Goal: Information Seeking & Learning: Learn about a topic

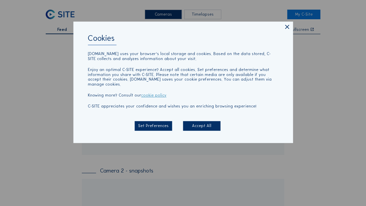
click at [288, 31] on icon at bounding box center [287, 27] width 7 height 7
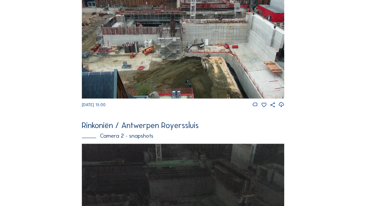
scroll to position [88, 0]
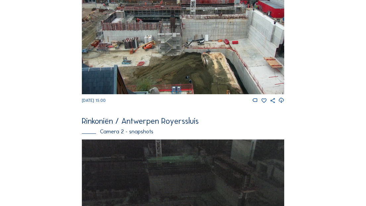
click at [201, 56] on img at bounding box center [183, 34] width 203 height 119
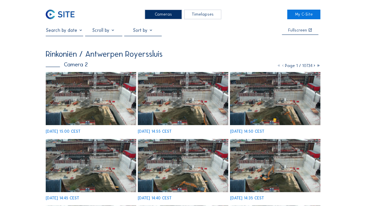
click at [89, 90] on img at bounding box center [91, 98] width 90 height 53
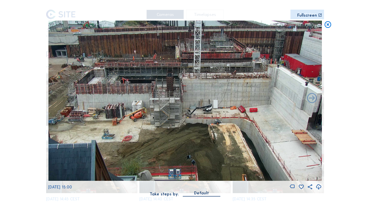
click at [329, 23] on icon at bounding box center [327, 25] width 8 height 8
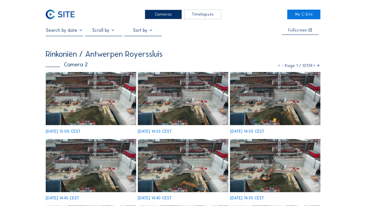
click at [51, 15] on img at bounding box center [60, 15] width 29 height 10
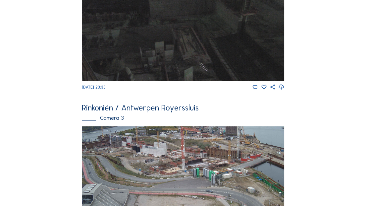
scroll to position [448, 0]
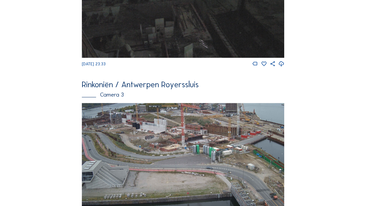
click at [135, 138] on img at bounding box center [183, 160] width 203 height 114
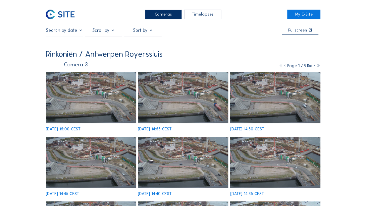
click at [67, 16] on img at bounding box center [60, 15] width 29 height 10
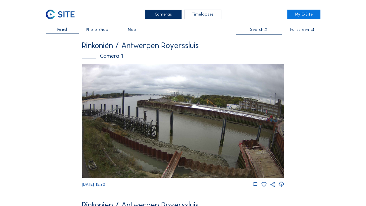
click at [158, 107] on img at bounding box center [183, 121] width 203 height 115
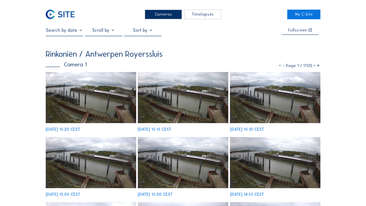
click at [73, 33] on input "text" at bounding box center [64, 31] width 37 height 6
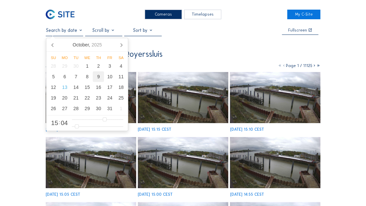
click at [97, 76] on div "9" at bounding box center [98, 76] width 11 height 11
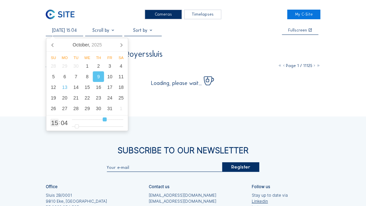
type input "09/10/2025 17:04"
type input "17"
click at [108, 120] on input "range" at bounding box center [98, 120] width 52 height 6
click at [110, 120] on input "range" at bounding box center [98, 120] width 52 height 6
type input "09/10/2025 18:04"
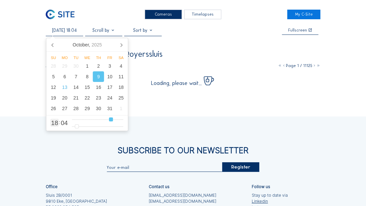
type input "18"
click at [111, 120] on input "range" at bounding box center [98, 120] width 52 height 6
click at [335, 51] on div "Cameras Timelapses My C-Site 09/10/2025 18:04 Fullscreen Rinkoniën / Antwerpen …" at bounding box center [183, 140] width 366 height 280
click at [75, 31] on input "09/10/2025 18:04" at bounding box center [64, 31] width 37 height 6
type input "09/10/2025 17:04"
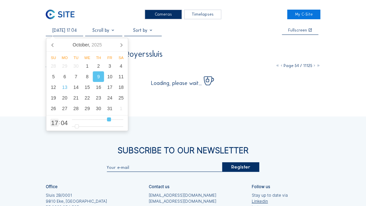
type input "17"
click at [109, 119] on input "range" at bounding box center [98, 120] width 52 height 6
click at [345, 46] on div "Cameras Timelapses My C-Site 09/10/2025 17:04 Fullscreen Rinkoniën / Antwerpen …" at bounding box center [183, 140] width 366 height 280
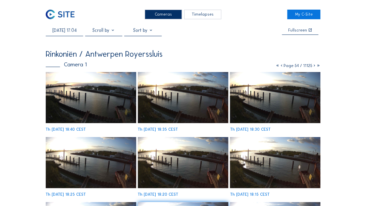
click at [188, 145] on img at bounding box center [183, 162] width 90 height 51
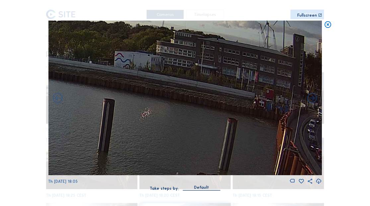
drag, startPoint x: 225, startPoint y: 96, endPoint x: 45, endPoint y: 99, distance: 180.7
click at [45, 99] on div "Scroll to travel through time | Press 'Alt' Button + Scroll to Zoom | Click and…" at bounding box center [185, 103] width 370 height 206
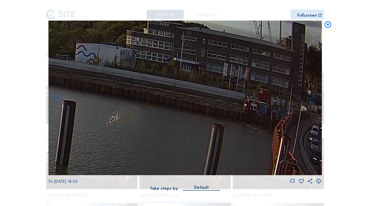
drag, startPoint x: 288, startPoint y: 108, endPoint x: 261, endPoint y: 117, distance: 28.5
click at [261, 117] on img at bounding box center [184, 98] width 273 height 155
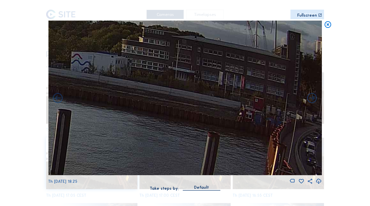
click at [330, 24] on icon at bounding box center [327, 25] width 8 height 8
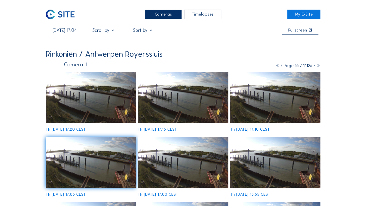
click at [58, 14] on img at bounding box center [60, 15] width 29 height 10
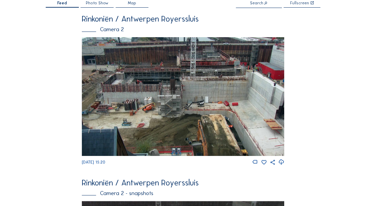
scroll to position [66, 0]
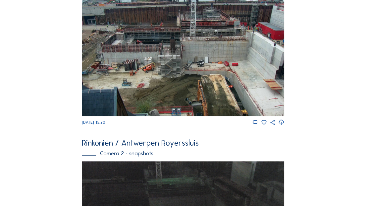
click at [201, 76] on img at bounding box center [183, 56] width 203 height 119
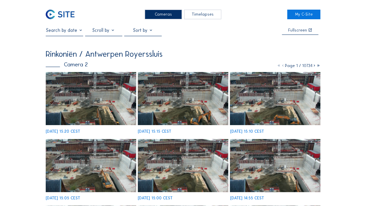
click at [192, 103] on img at bounding box center [183, 98] width 90 height 53
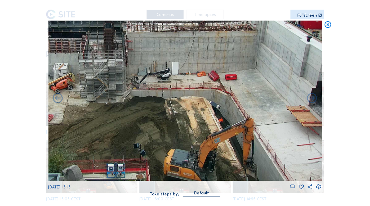
drag, startPoint x: 266, startPoint y: 147, endPoint x: 228, endPoint y: 56, distance: 98.2
click at [228, 56] on img at bounding box center [184, 101] width 273 height 160
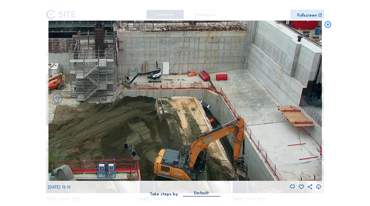
drag, startPoint x: 239, startPoint y: 86, endPoint x: 221, endPoint y: 78, distance: 19.3
click at [221, 78] on img at bounding box center [184, 101] width 273 height 160
drag, startPoint x: 275, startPoint y: 143, endPoint x: 180, endPoint y: 66, distance: 122.4
click at [180, 66] on img at bounding box center [184, 101] width 273 height 160
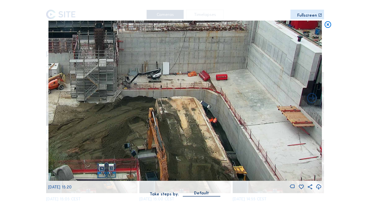
click at [328, 25] on icon at bounding box center [327, 25] width 8 height 8
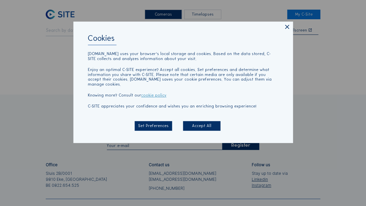
click at [286, 29] on icon at bounding box center [287, 27] width 7 height 7
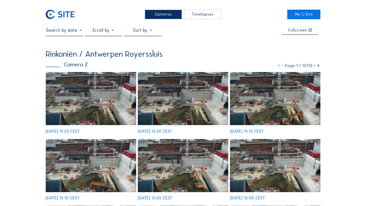
click at [168, 106] on img at bounding box center [183, 98] width 90 height 53
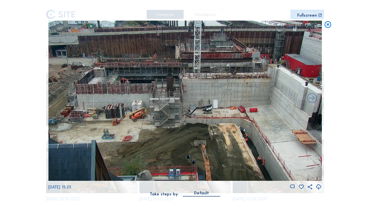
click at [328, 23] on icon at bounding box center [327, 25] width 8 height 8
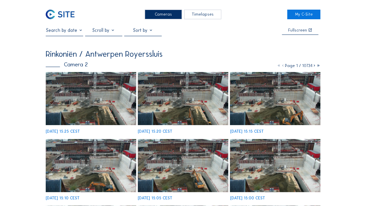
click at [73, 16] on img at bounding box center [60, 15] width 29 height 10
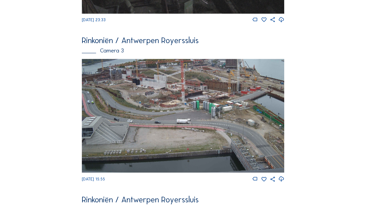
scroll to position [515, 0]
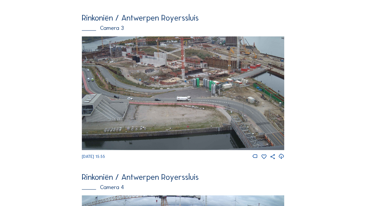
click at [164, 78] on img at bounding box center [183, 93] width 203 height 114
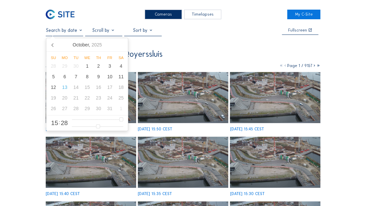
click at [68, 31] on input "text" at bounding box center [64, 31] width 37 height 6
type input "6"
type input "[DATE] 06:28"
type input "6"
click at [93, 118] on input "range" at bounding box center [98, 120] width 52 height 6
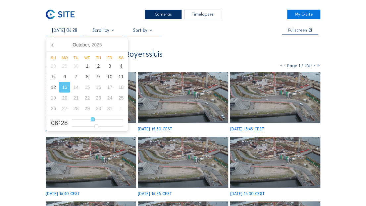
type input "[DATE] 09:28"
type input "9"
click at [101, 120] on input "range" at bounding box center [98, 120] width 52 height 6
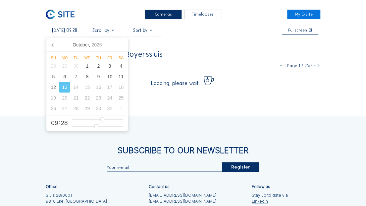
click at [344, 57] on div "Cameras Timelapses My C-Site [DATE] 09:28 Fullscreen Rinkoniën / Antwerpen Roye…" at bounding box center [183, 140] width 366 height 280
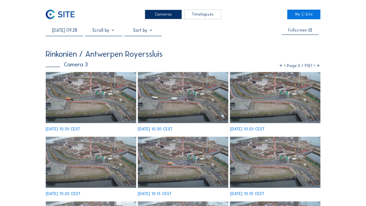
click at [114, 102] on img at bounding box center [91, 97] width 90 height 51
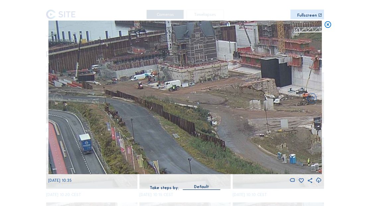
drag, startPoint x: 135, startPoint y: 81, endPoint x: 171, endPoint y: 83, distance: 36.2
click at [171, 83] on img at bounding box center [184, 98] width 273 height 154
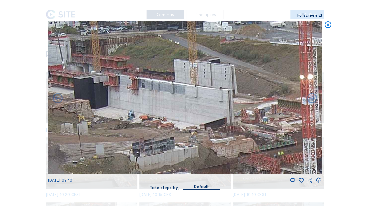
drag, startPoint x: 251, startPoint y: 120, endPoint x: 33, endPoint y: 110, distance: 218.8
click at [33, 110] on div "Scroll to travel through time | Press 'Alt' Button + Scroll to Zoom | Click and…" at bounding box center [185, 103] width 370 height 206
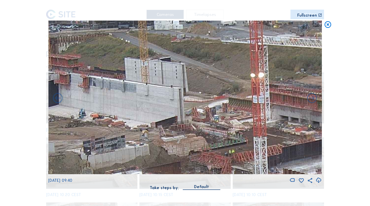
drag, startPoint x: 181, startPoint y: 110, endPoint x: 136, endPoint y: 108, distance: 44.8
click at [135, 108] on img at bounding box center [184, 98] width 273 height 154
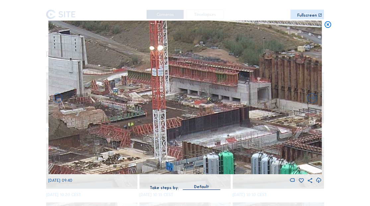
drag, startPoint x: 294, startPoint y: 129, endPoint x: 182, endPoint y: 99, distance: 116.1
click at [182, 99] on img at bounding box center [184, 98] width 273 height 154
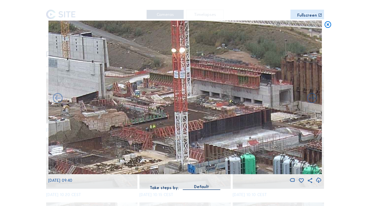
drag, startPoint x: 251, startPoint y: 108, endPoint x: 297, endPoint y: 114, distance: 46.5
click at [297, 114] on img at bounding box center [184, 98] width 273 height 154
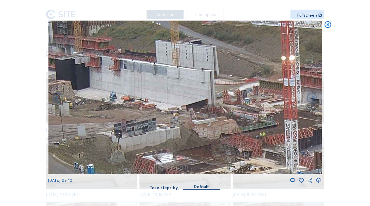
drag, startPoint x: 156, startPoint y: 111, endPoint x: 273, endPoint y: 118, distance: 117.6
click at [273, 118] on img at bounding box center [184, 98] width 273 height 154
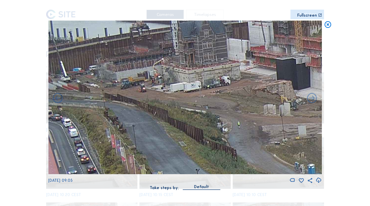
drag, startPoint x: 335, startPoint y: 117, endPoint x: 339, endPoint y: 117, distance: 4.3
click at [339, 117] on div "Scroll to travel through time | Press 'Alt' Button + Scroll to Zoom | Click and…" at bounding box center [185, 103] width 370 height 206
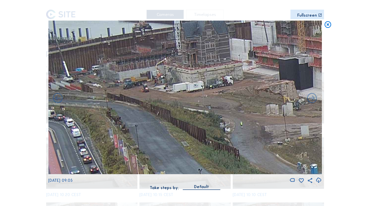
click at [327, 24] on icon at bounding box center [327, 25] width 8 height 8
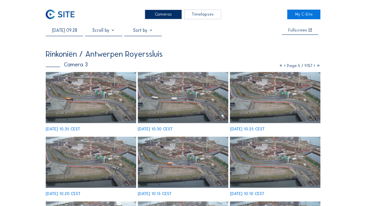
click at [60, 17] on img at bounding box center [60, 15] width 29 height 10
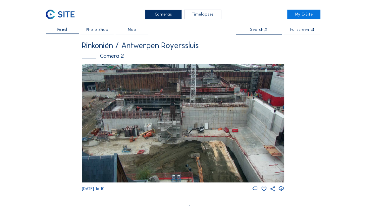
click at [188, 126] on img at bounding box center [183, 123] width 203 height 119
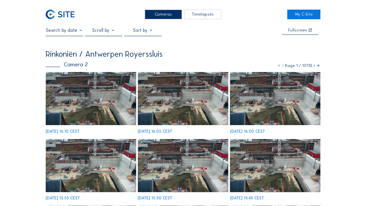
click at [77, 30] on input "text" at bounding box center [64, 31] width 37 height 6
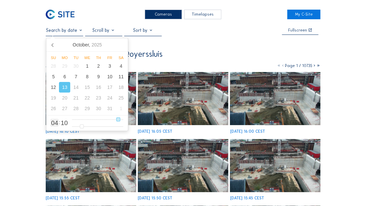
type input "4"
type input "[DATE] 04:10"
type input "4"
click at [86, 119] on input "range" at bounding box center [98, 120] width 52 height 6
type input "[DATE] 06:10"
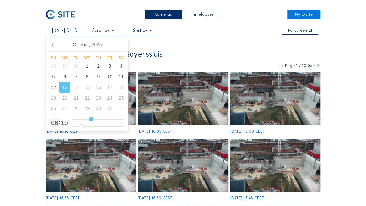
type input "6"
click at [92, 119] on input "range" at bounding box center [98, 120] width 52 height 6
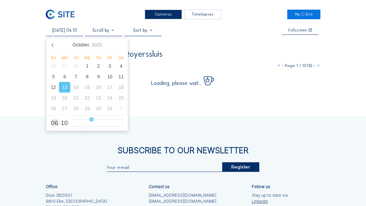
type input "[DATE] 07:10"
type input "7"
click at [94, 119] on input "range" at bounding box center [98, 120] width 52 height 6
click at [352, 64] on div "Cameras Timelapses My C-Site [DATE] 07:10 Fullscreen Rinkoniën / Antwerpen Roye…" at bounding box center [183, 140] width 366 height 280
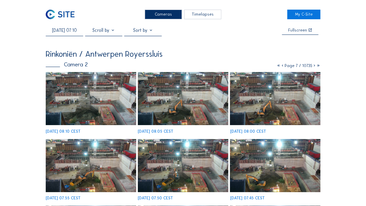
click at [206, 106] on img at bounding box center [183, 98] width 90 height 53
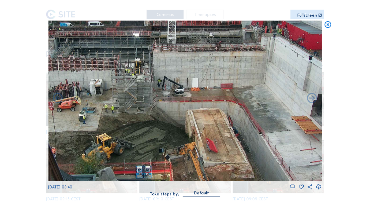
click at [332, 27] on div "Scroll to travel through time | Press 'Alt' Button + Scroll to Zoom | Click and…" at bounding box center [185, 103] width 370 height 206
click at [330, 27] on icon at bounding box center [327, 25] width 8 height 8
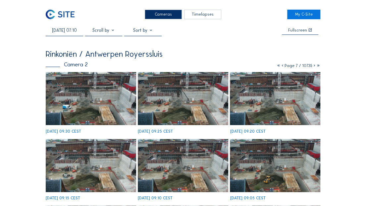
click at [56, 13] on img at bounding box center [60, 15] width 29 height 10
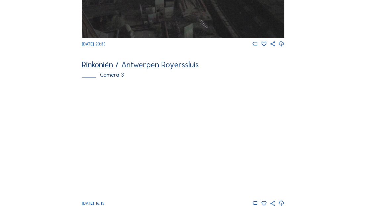
scroll to position [509, 0]
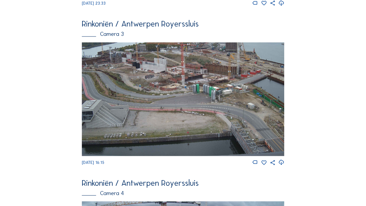
click at [147, 83] on img at bounding box center [183, 99] width 203 height 114
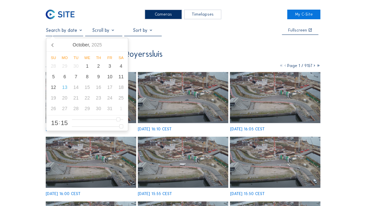
click at [69, 30] on input "text" at bounding box center [64, 31] width 37 height 6
type input "5"
type input "[DATE] 05:15"
type input "5"
click at [89, 120] on input "range" at bounding box center [98, 120] width 52 height 6
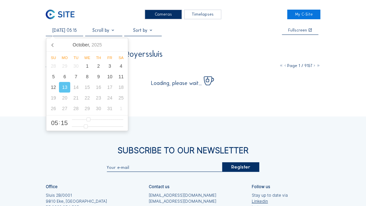
click at [351, 46] on div "Cameras Timelapses My C-Site [DATE] 05:15 Fullscreen Rinkoniën / Antwerpen Roye…" at bounding box center [183, 140] width 366 height 280
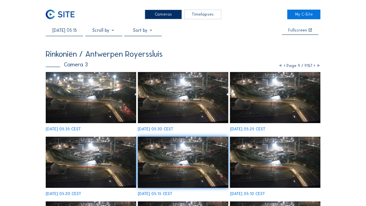
click at [180, 107] on img at bounding box center [183, 97] width 90 height 51
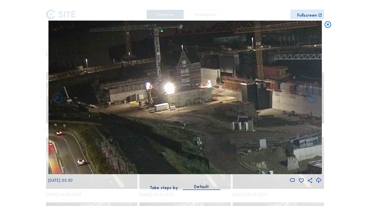
drag, startPoint x: 92, startPoint y: 63, endPoint x: 265, endPoint y: 121, distance: 182.5
click at [265, 121] on img at bounding box center [184, 98] width 273 height 154
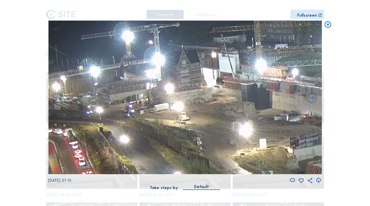
click at [327, 24] on icon at bounding box center [327, 25] width 8 height 8
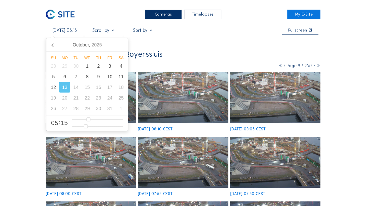
click at [69, 31] on input "[DATE] 05:15" at bounding box center [64, 31] width 37 height 6
type input "[DATE] 10:15"
type input "10"
click at [103, 120] on input "range" at bounding box center [98, 120] width 52 height 6
type input "[DATE] 11:15"
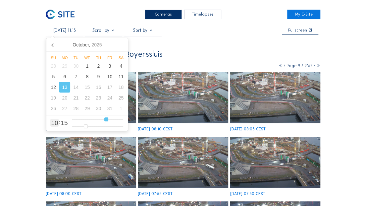
type input "11"
click at [107, 120] on input "range" at bounding box center [98, 120] width 52 height 6
type input "[DATE] 13:15"
type input "13"
click at [112, 119] on input "range" at bounding box center [98, 120] width 52 height 6
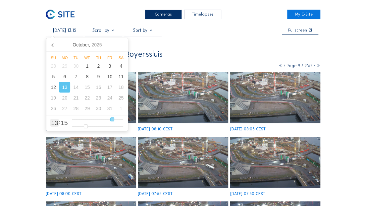
type input "[DATE] 14:15"
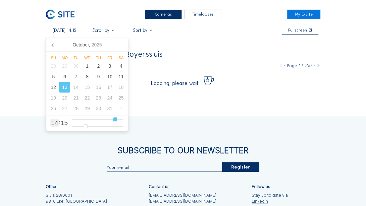
type input "14"
click at [115, 120] on input "range" at bounding box center [98, 120] width 52 height 6
type input "[DATE] 15:15"
type input "15"
click at [117, 120] on input "range" at bounding box center [98, 120] width 52 height 6
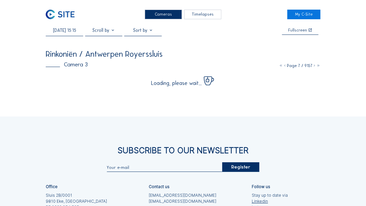
click at [345, 45] on div "Cameras Timelapses My C-Site [DATE] 15:15 Fullscreen Rinkoniën / Antwerpen Roye…" at bounding box center [183, 140] width 366 height 280
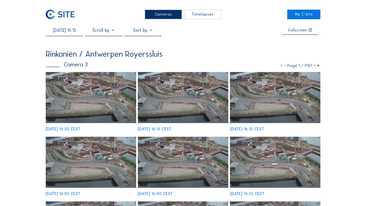
click at [184, 101] on img at bounding box center [183, 97] width 90 height 51
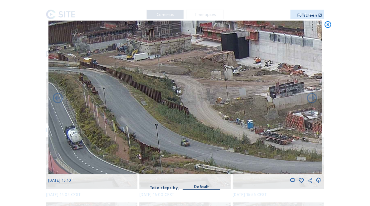
drag, startPoint x: 92, startPoint y: 72, endPoint x: 149, endPoint y: 91, distance: 59.9
click at [149, 91] on img at bounding box center [184, 98] width 273 height 154
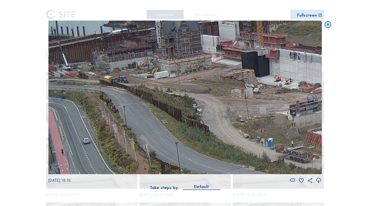
click at [322, 28] on div "Scroll to travel through time | Press 'Alt' Button + Scroll to Zoom | Click and…" at bounding box center [185, 103] width 370 height 206
click at [325, 27] on icon at bounding box center [327, 25] width 8 height 8
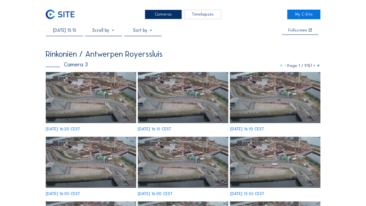
click at [65, 18] on img at bounding box center [60, 15] width 29 height 10
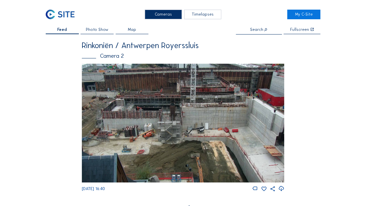
click at [203, 136] on img at bounding box center [183, 123] width 203 height 119
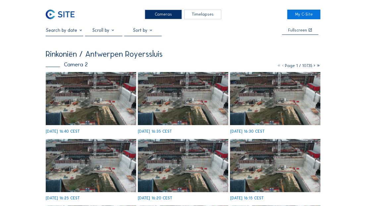
click at [192, 106] on img at bounding box center [183, 98] width 90 height 53
